Goal: Navigation & Orientation: Find specific page/section

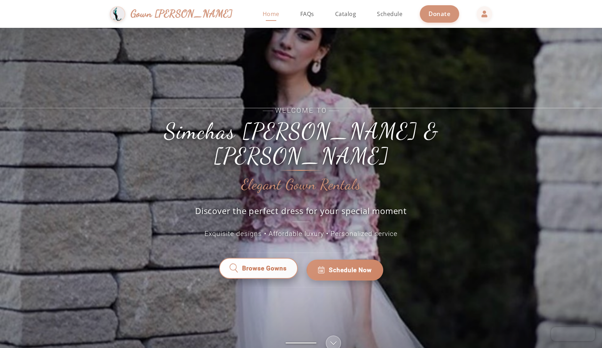
click at [241, 266] on span "Browse Gowns" at bounding box center [264, 270] width 46 height 9
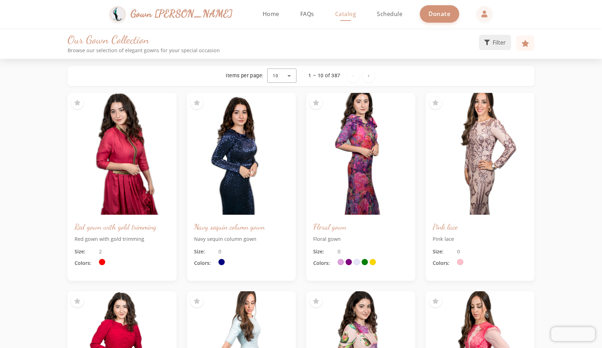
click at [497, 43] on span "Filter" at bounding box center [498, 42] width 13 height 8
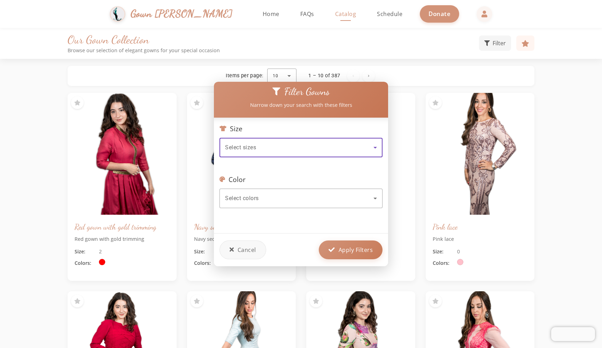
click at [374, 150] on icon at bounding box center [375, 147] width 8 height 8
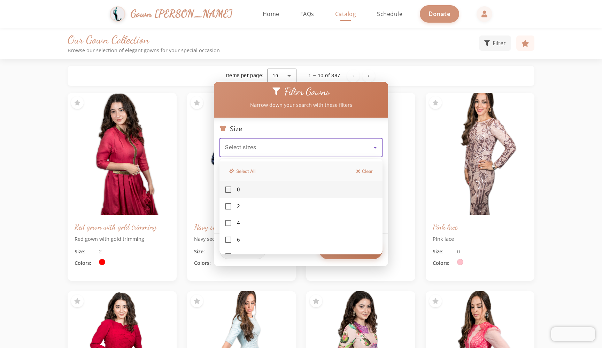
click at [305, 129] on div at bounding box center [301, 174] width 602 height 348
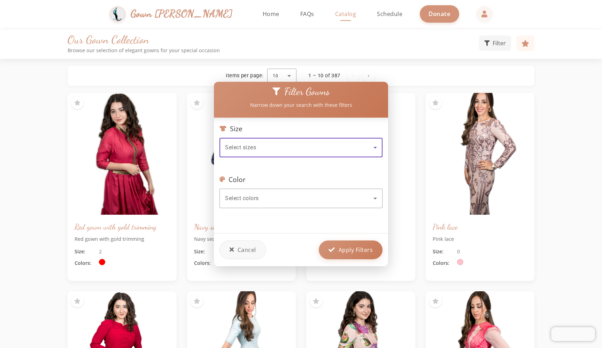
click at [378, 150] on icon at bounding box center [375, 147] width 8 height 8
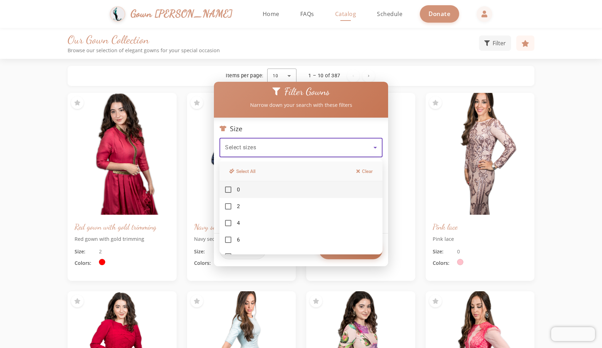
drag, startPoint x: 301, startPoint y: 243, endPoint x: 344, endPoint y: 73, distance: 175.3
click at [344, 73] on div "Filter Gowns Narrow down your search with these filters Size Select sizes Color…" at bounding box center [301, 174] width 602 height 348
click at [371, 60] on div at bounding box center [301, 174] width 602 height 348
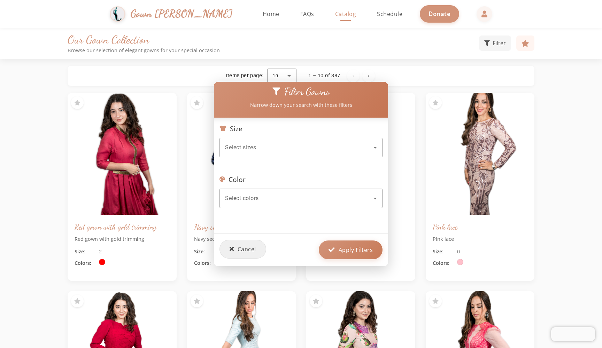
click at [253, 250] on span "Cancel" at bounding box center [246, 249] width 18 height 8
